Goal: Transaction & Acquisition: Subscribe to service/newsletter

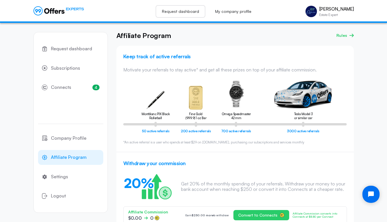
click at [184, 11] on link "Request dashboard" at bounding box center [181, 11] width 50 height 13
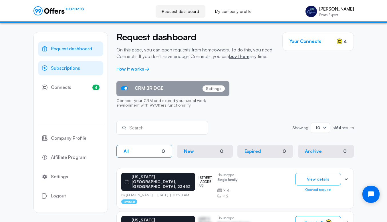
click at [65, 72] on link "Subscriptions" at bounding box center [70, 68] width 65 height 15
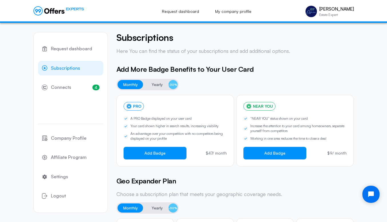
click at [157, 86] on span "Yearly" at bounding box center [157, 84] width 11 height 7
click at [39, 8] on icon at bounding box center [48, 10] width 31 height 9
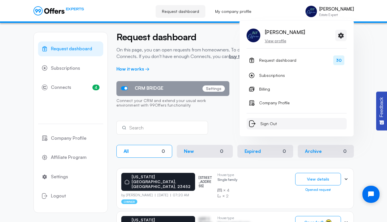
click at [266, 123] on span "Sign Out" at bounding box center [268, 124] width 17 height 7
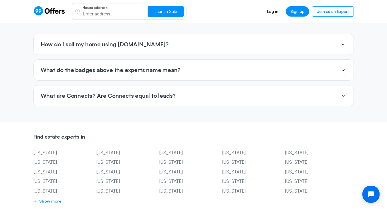
scroll to position [1407, 0]
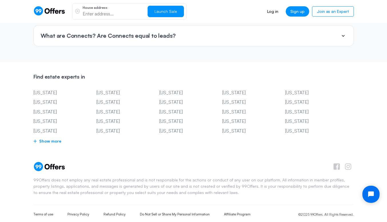
click at [48, 138] on span "Show more" at bounding box center [193, 141] width 321 height 7
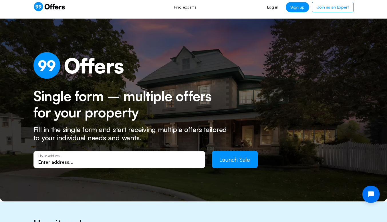
scroll to position [0, 0]
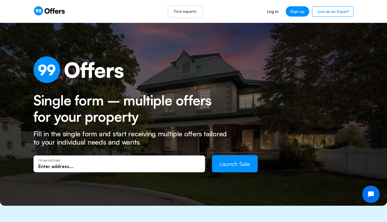
click at [187, 11] on link "Find experts" at bounding box center [185, 11] width 35 height 13
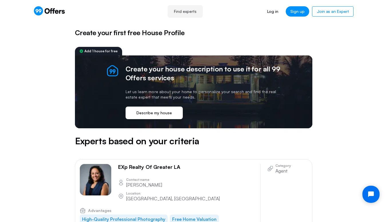
click at [157, 113] on button "Describe my house" at bounding box center [154, 113] width 57 height 13
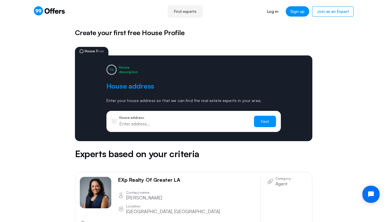
click at [153, 126] on input "text" at bounding box center [184, 124] width 130 height 6
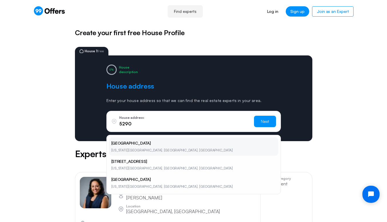
type input "5290"
click at [137, 143] on li "5290 Lake Victoria Arch Virginia Beach, VA, USA" at bounding box center [193, 147] width 169 height 18
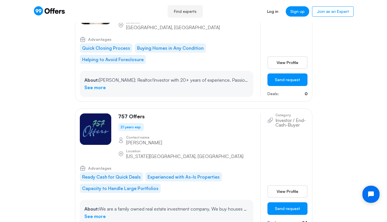
scroll to position [620, 0]
click at [91, 213] on link "See more" at bounding box center [94, 216] width 21 height 7
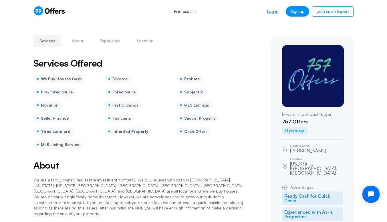
click at [276, 13] on link "Log in" at bounding box center [273, 11] width 20 height 10
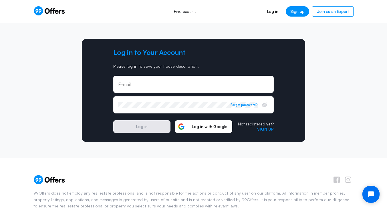
click at [201, 128] on span "Log in with Google" at bounding box center [209, 126] width 45 height 5
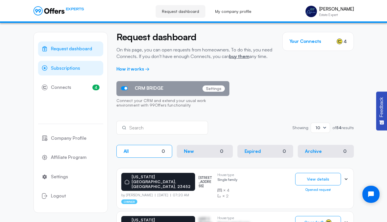
click at [70, 72] on link "Subscriptions" at bounding box center [70, 68] width 65 height 15
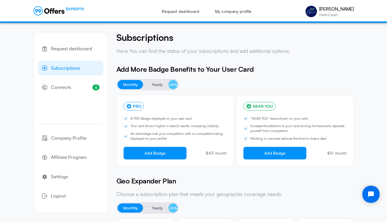
click at [159, 85] on span "Yearly" at bounding box center [157, 84] width 11 height 7
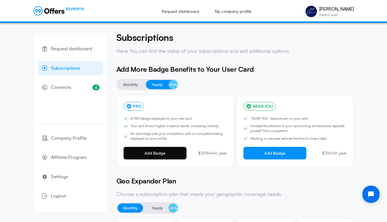
click at [161, 153] on span "Add Badge" at bounding box center [155, 153] width 21 height 5
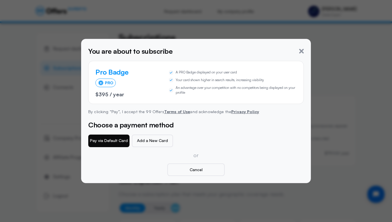
click at [106, 141] on button "Pay via Default Card" at bounding box center [108, 141] width 41 height 13
